Goal: Task Accomplishment & Management: Use online tool/utility

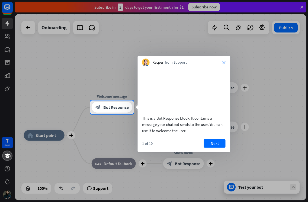
click at [223, 61] on icon "close" at bounding box center [223, 62] width 3 height 3
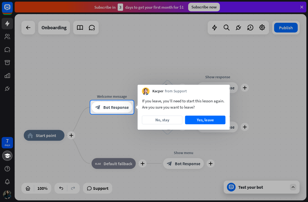
click at [159, 121] on button "No, stay" at bounding box center [162, 120] width 40 height 9
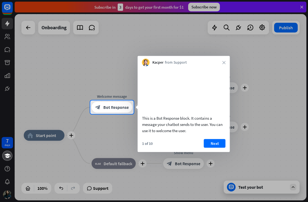
click at [214, 148] on button "Next" at bounding box center [215, 143] width 22 height 9
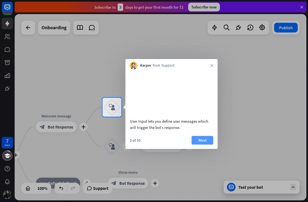
click at [203, 145] on button "Next" at bounding box center [203, 140] width 22 height 9
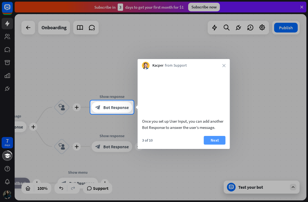
click at [213, 145] on button "Next" at bounding box center [215, 140] width 22 height 9
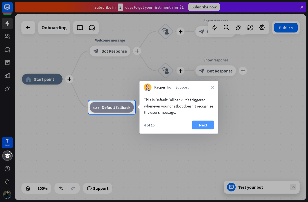
click at [201, 128] on button "Next" at bounding box center [203, 125] width 22 height 9
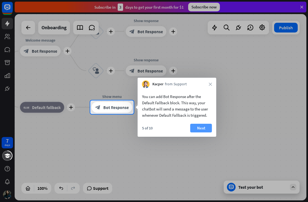
click at [208, 124] on button "Next" at bounding box center [201, 128] width 22 height 9
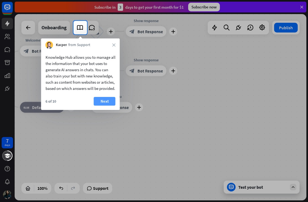
click at [104, 106] on button "Next" at bounding box center [105, 101] width 22 height 9
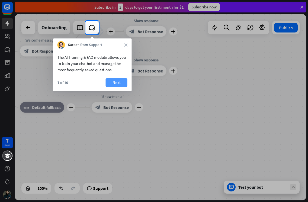
click at [111, 84] on button "Next" at bounding box center [117, 82] width 22 height 9
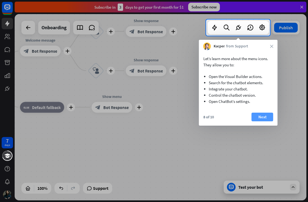
click at [264, 121] on button "Next" at bounding box center [263, 117] width 22 height 9
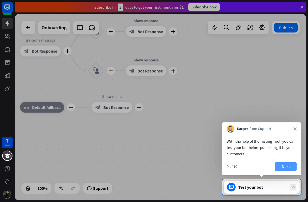
click at [284, 164] on button "Next" at bounding box center [286, 166] width 22 height 9
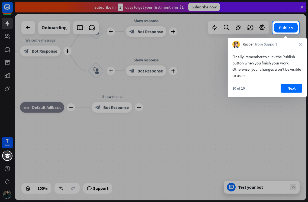
click at [290, 88] on button "Next" at bounding box center [292, 88] width 22 height 9
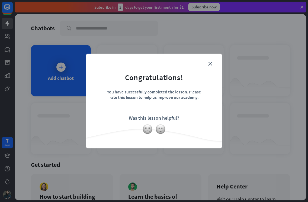
click at [217, 64] on div "close Congratulations! You have successfully completed the lesson. Please rate …" at bounding box center [154, 101] width 136 height 95
click at [211, 62] on icon "close" at bounding box center [210, 64] width 4 height 4
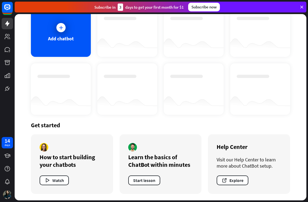
scroll to position [40, 0]
click at [7, 87] on icon at bounding box center [7, 87] width 1 height 2
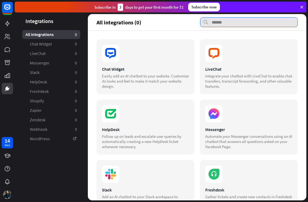
click at [219, 22] on input "text" at bounding box center [249, 22] width 98 height 10
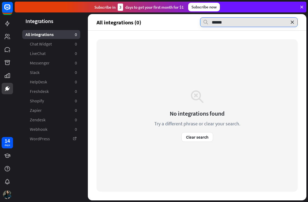
type input "******"
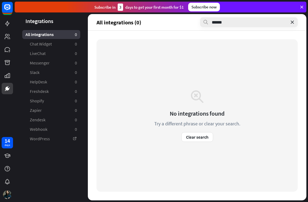
click at [54, 35] on div "All integrations 0" at bounding box center [51, 34] width 58 height 9
click at [52, 73] on link "Slack 0" at bounding box center [51, 72] width 58 height 9
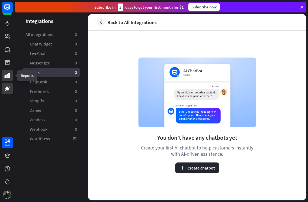
click at [10, 75] on icon at bounding box center [7, 75] width 5 height 5
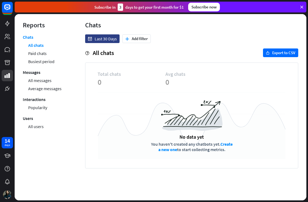
click at [7, 56] on div at bounding box center [7, 47] width 15 height 94
click at [7, 62] on icon at bounding box center [7, 62] width 5 height 5
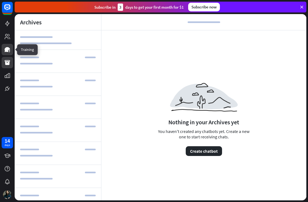
click at [7, 53] on link at bounding box center [7, 49] width 11 height 11
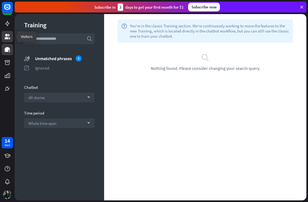
click at [7, 38] on icon at bounding box center [7, 36] width 5 height 5
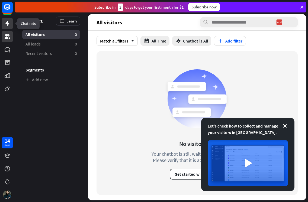
click at [7, 23] on icon at bounding box center [7, 23] width 4 height 5
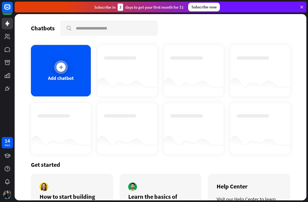
click at [64, 71] on div at bounding box center [61, 67] width 14 height 14
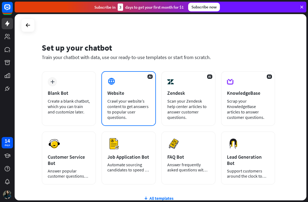
click at [139, 97] on div "AI Website Crawl your website’s content to get answers to popular user question…" at bounding box center [128, 98] width 54 height 55
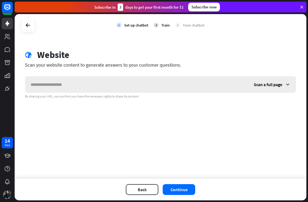
click at [123, 84] on input "text" at bounding box center [136, 84] width 223 height 16
type input "**********"
click at [261, 83] on span "Scan a full page" at bounding box center [268, 84] width 28 height 5
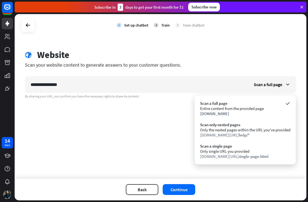
click at [232, 55] on div "globe Website" at bounding box center [160, 55] width 271 height 12
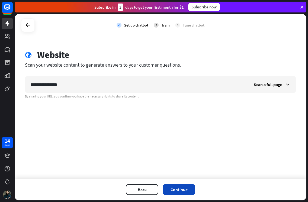
click at [182, 191] on button "Continue" at bounding box center [179, 189] width 33 height 11
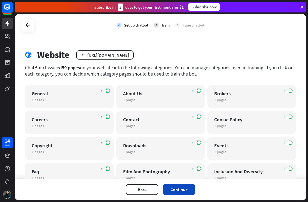
click at [182, 192] on button "Continue" at bounding box center [179, 189] width 33 height 11
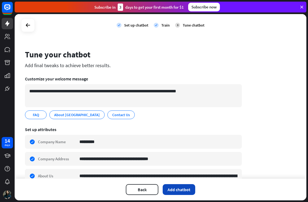
click at [177, 190] on button "Add chatbot" at bounding box center [179, 189] width 33 height 11
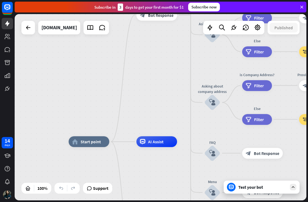
click at [246, 186] on div "Test your bot" at bounding box center [262, 187] width 49 height 5
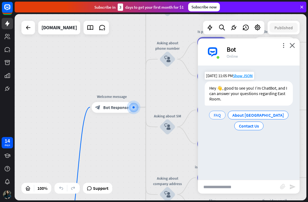
click at [221, 116] on span "FAQ" at bounding box center [217, 115] width 7 height 5
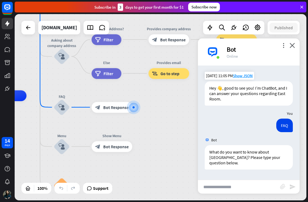
click at [163, 104] on div "home_2 Start point Welcome message block_bot_response Bot Response About us blo…" at bounding box center [64, 189] width 292 height 187
click at [215, 52] on img at bounding box center [212, 52] width 16 height 16
click at [293, 44] on icon "close" at bounding box center [292, 45] width 5 height 5
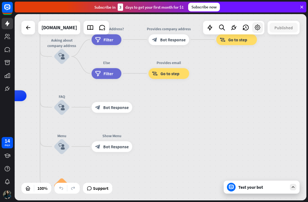
click at [258, 30] on icon at bounding box center [257, 27] width 7 height 7
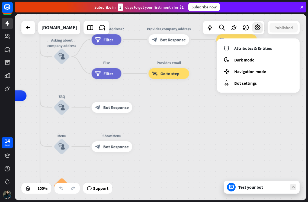
click at [221, 127] on div "home_2 Start point Welcome message block_bot_response Bot Response About us blo…" at bounding box center [161, 107] width 292 height 187
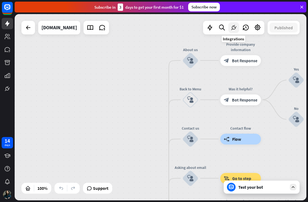
click at [234, 31] on icon at bounding box center [233, 27] width 7 height 7
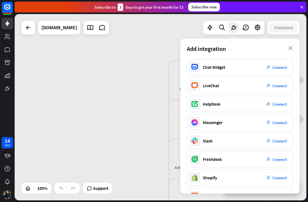
click at [294, 52] on div "Add integration close" at bounding box center [239, 49] width 119 height 21
click at [211, 27] on icon at bounding box center [209, 27] width 7 height 7
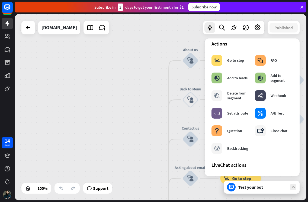
click at [287, 112] on div "block_ab_testing A/B Test" at bounding box center [273, 113] width 43 height 16
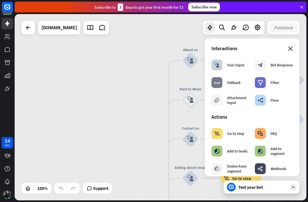
click at [290, 47] on icon "close" at bounding box center [290, 49] width 5 height 4
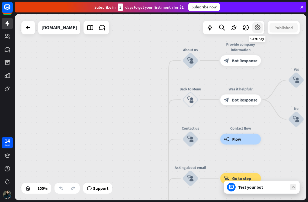
click at [256, 30] on icon at bounding box center [257, 27] width 7 height 7
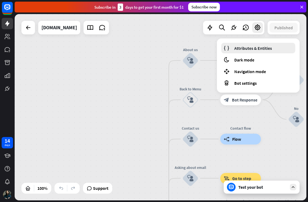
click at [251, 52] on link "Attributes & Entities" at bounding box center [258, 48] width 74 height 11
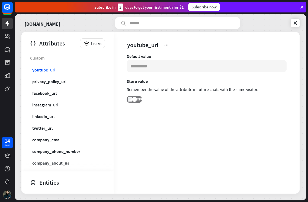
click at [140, 93] on div "Attributes Learn Custom youtube_url privacy_policy_url facebook_url instagram_u…" at bounding box center [160, 113] width 278 height 162
click at [8, 9] on rect at bounding box center [7, 7] width 12 height 12
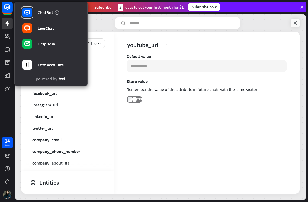
click at [295, 25] on icon at bounding box center [295, 22] width 5 height 5
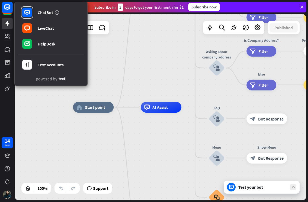
click at [173, 54] on div "home_2 Start point Welcome message block_bot_response Bot Response About us blo…" at bounding box center [161, 107] width 292 height 187
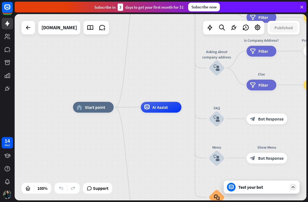
click at [301, 8] on icon at bounding box center [301, 7] width 5 height 5
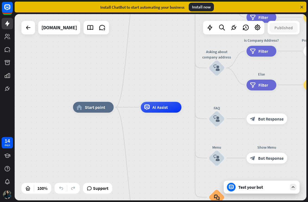
click at [302, 8] on icon at bounding box center [301, 7] width 5 height 5
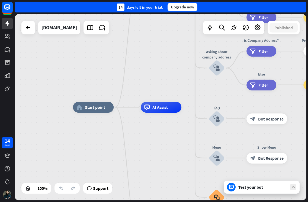
click at [302, 8] on div "14 days left in your trial. Upgrade now" at bounding box center [161, 7] width 292 height 11
click at [184, 7] on div "Upgrade now" at bounding box center [183, 7] width 30 height 9
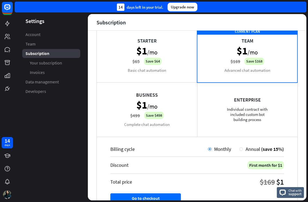
scroll to position [61, 0]
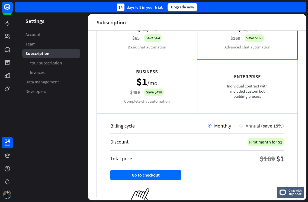
click at [243, 127] on div "Annual (save 15%)" at bounding box center [263, 126] width 41 height 6
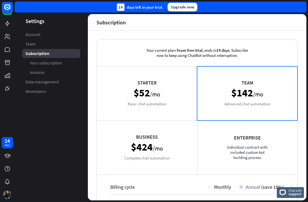
scroll to position [0, 0]
click at [182, 111] on div "Starter $52 /mo Basic chat automation" at bounding box center [147, 93] width 100 height 54
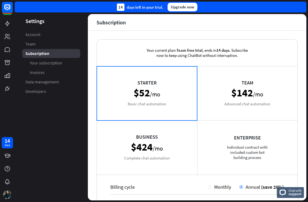
click at [225, 107] on div "Team $142 /mo Advanced chat automation" at bounding box center [247, 93] width 100 height 54
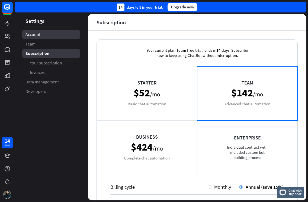
click at [36, 37] on link "Account" at bounding box center [51, 34] width 58 height 9
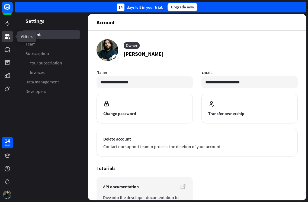
click at [5, 36] on icon at bounding box center [7, 36] width 7 height 7
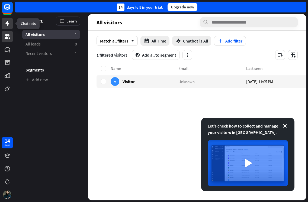
click at [5, 27] on link at bounding box center [7, 23] width 11 height 11
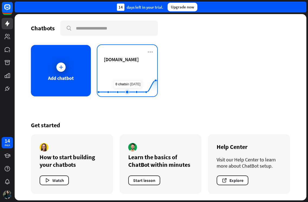
click at [128, 72] on rect at bounding box center [127, 83] width 60 height 34
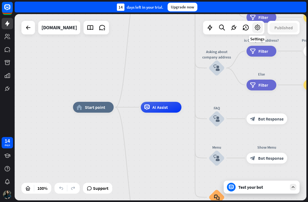
click at [259, 27] on icon at bounding box center [257, 27] width 7 height 7
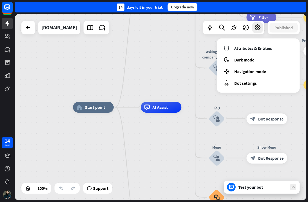
click at [164, 148] on div "home_2 Start point Welcome message block_bot_response Bot Response About us blo…" at bounding box center [219, 200] width 292 height 187
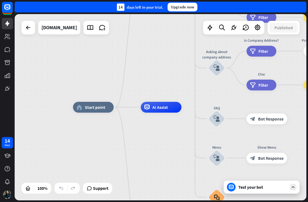
click at [292, 189] on icon at bounding box center [293, 187] width 5 height 5
